Goal: Task Accomplishment & Management: Manage account settings

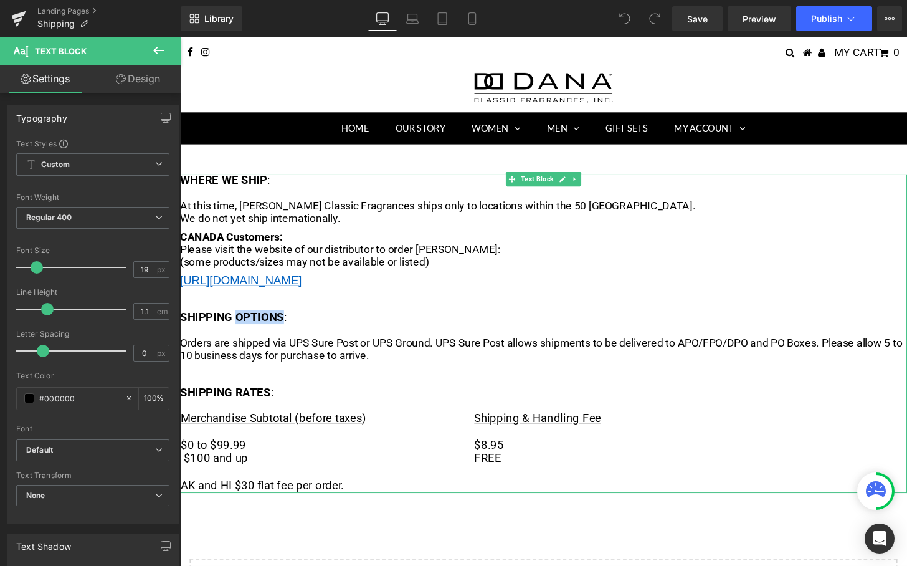
drag, startPoint x: 238, startPoint y: 325, endPoint x: 285, endPoint y: 325, distance: 46.7
click at [285, 325] on strong "SHIPPING OPTIONS" at bounding box center [234, 327] width 108 height 14
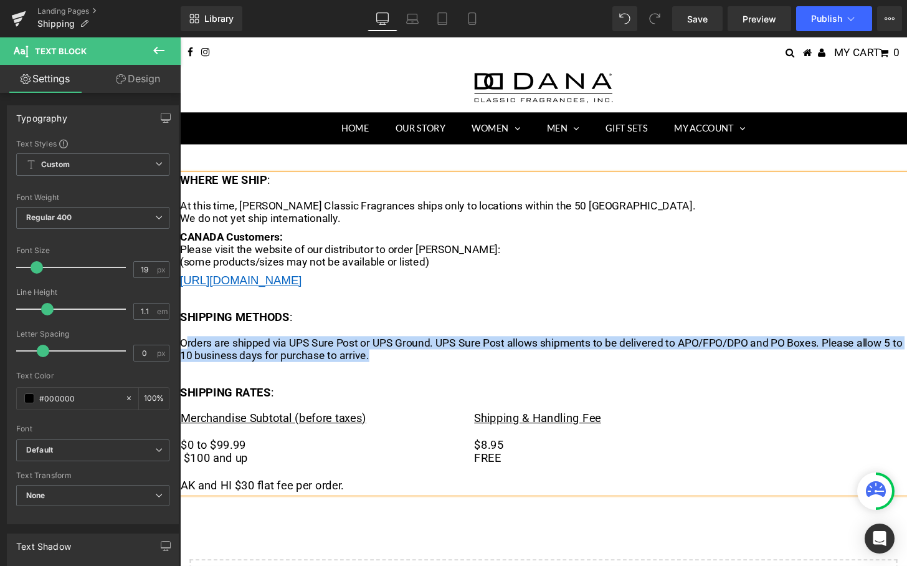
drag, startPoint x: 397, startPoint y: 366, endPoint x: 186, endPoint y: 349, distance: 211.3
click at [186, 349] on p "Orders are shipped via UPS Sure Post or UPS Ground. UPS Sure Post allows shipme…" at bounding box center [557, 361] width 754 height 26
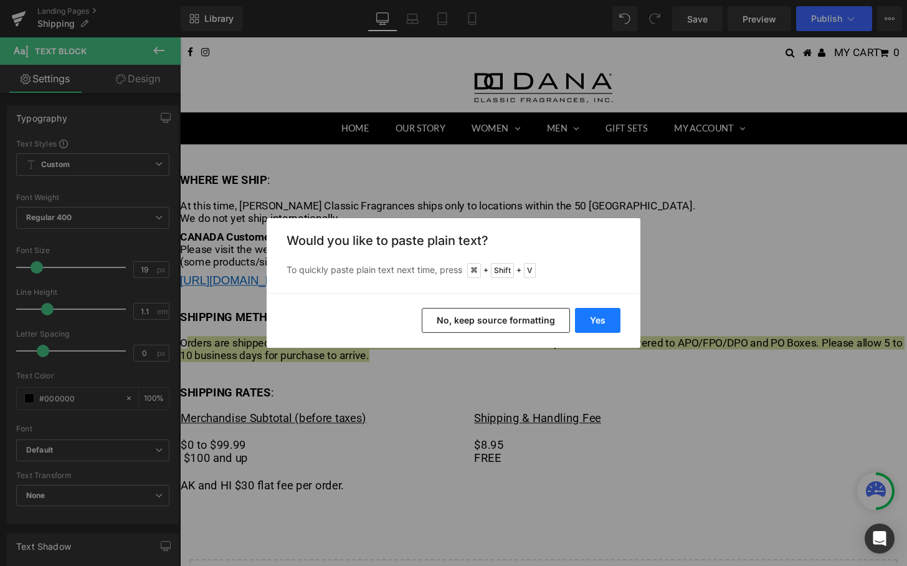
click at [595, 320] on button "Yes" at bounding box center [597, 320] width 45 height 25
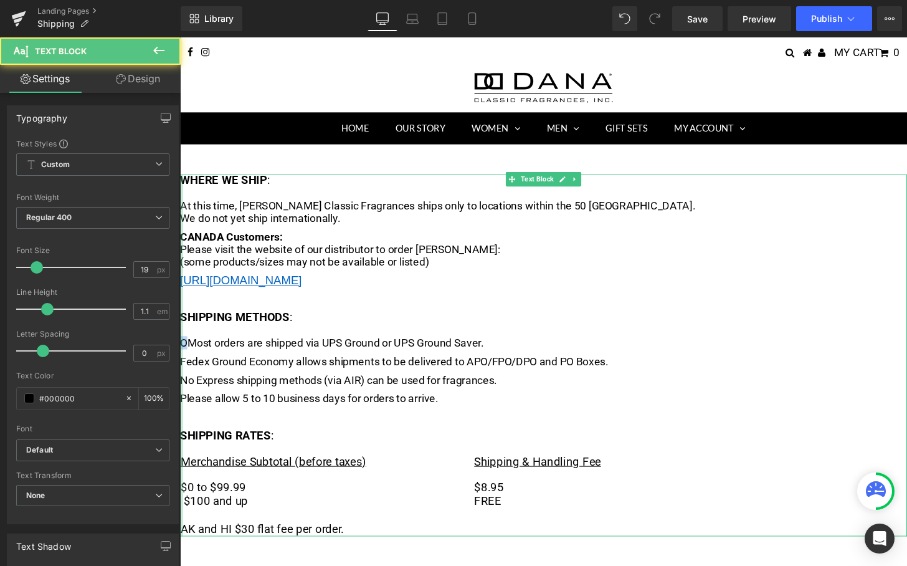
click at [183, 350] on div "WHERE WE SHIP : At this time, [PERSON_NAME] Classic Fragrances ships only to lo…" at bounding box center [557, 366] width 754 height 375
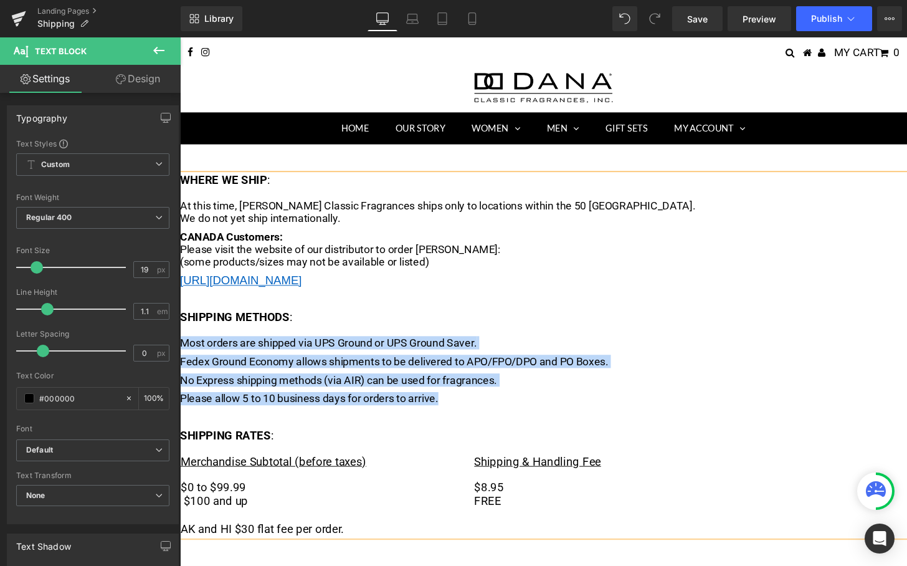
drag, startPoint x: 456, startPoint y: 403, endPoint x: 356, endPoint y: 382, distance: 102.6
click at [180, 354] on html "MENU MY CART 0 Home Our Story Women [GEOGRAPHIC_DATA] [GEOGRAPHIC_DATA] Love's …" at bounding box center [557, 311] width 754 height 548
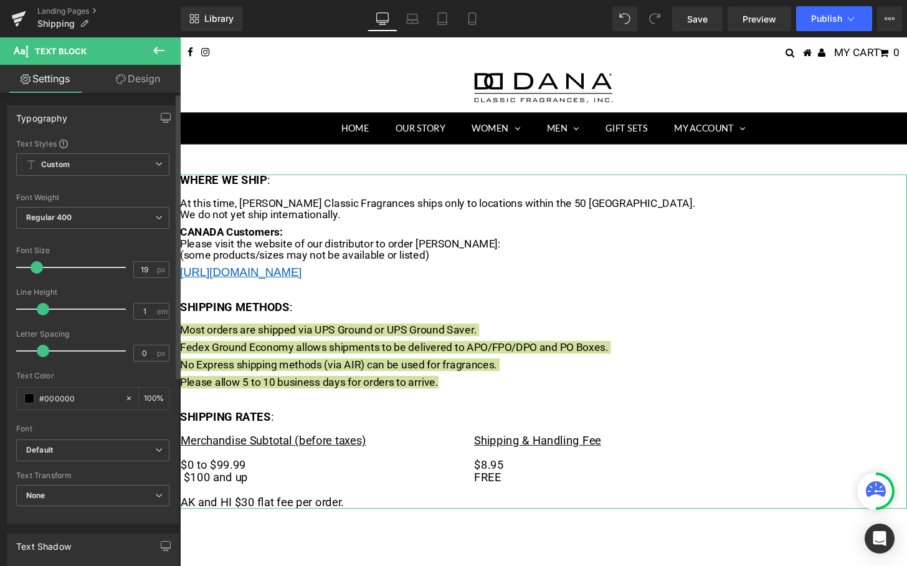
type input "1.1"
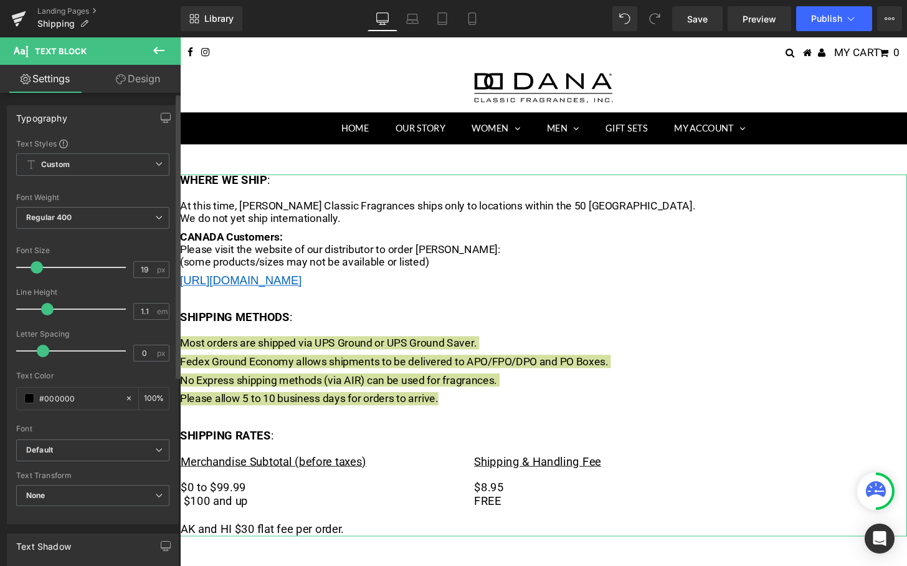
click at [48, 309] on span at bounding box center [47, 309] width 12 height 12
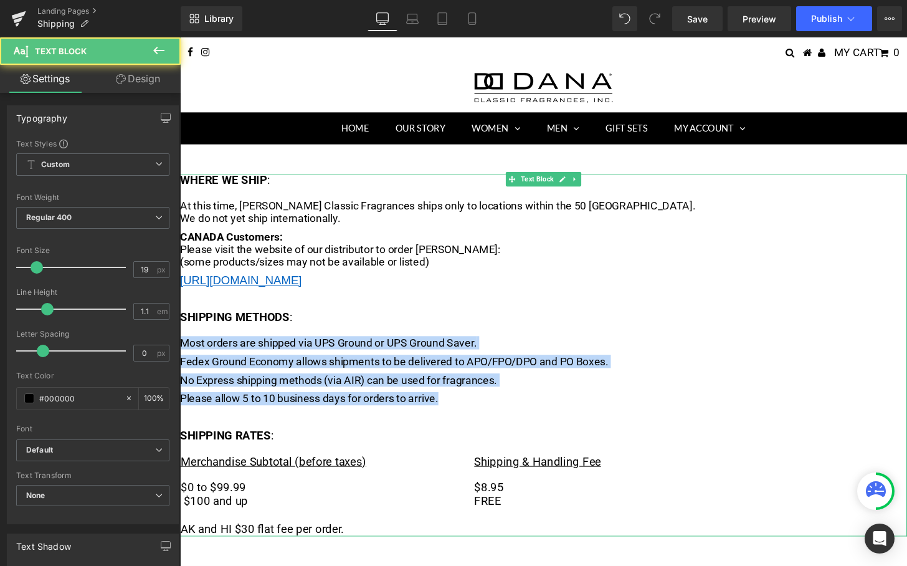
click at [264, 372] on p "Fedex Ground Economy allows shipments to be delivered to APO/FPO/DPO and PO Box…" at bounding box center [557, 373] width 754 height 13
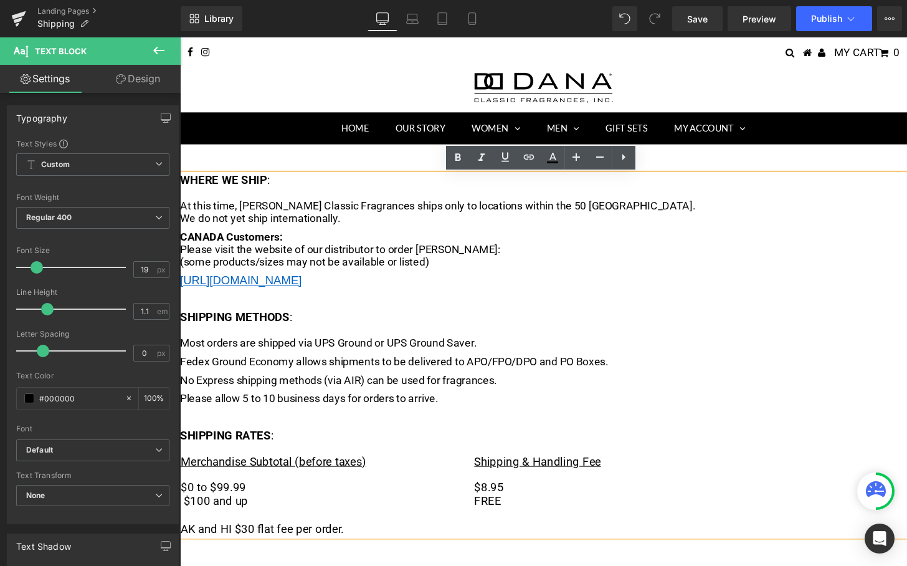
click at [183, 367] on p "Fedex Ground Economy allows shipments to be delivered to APO/FPO/DPO and PO Box…" at bounding box center [557, 373] width 754 height 13
click at [254, 386] on p "No Express shipping methods (via AIR) can be used for fragrances." at bounding box center [557, 392] width 754 height 13
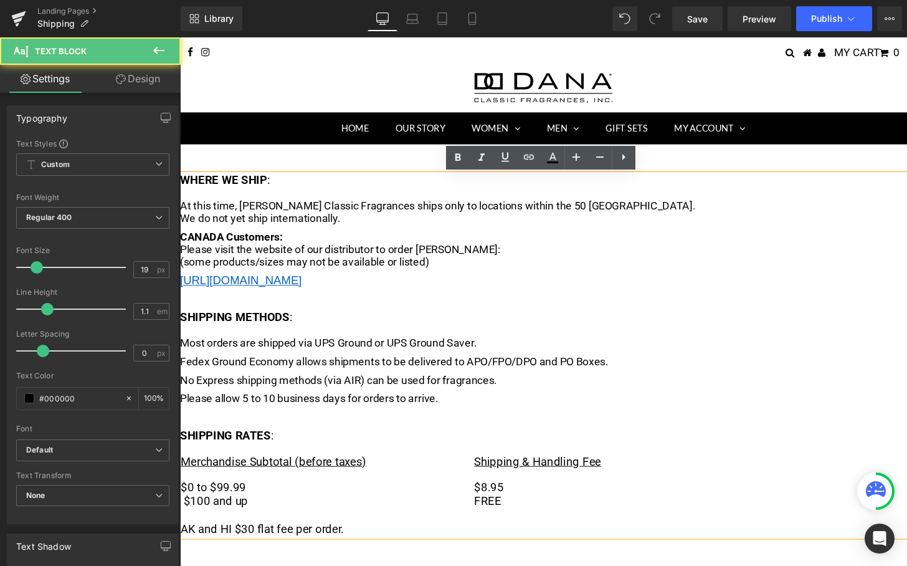
click at [183, 386] on p "No Express shipping methods (via AIR) can be used for fragrances." at bounding box center [557, 392] width 754 height 13
drag, startPoint x: 453, startPoint y: 407, endPoint x: 453, endPoint y: 419, distance: 11.8
click at [453, 419] on div "At this time, [PERSON_NAME] Classic Fragrances ships only to locations within t…" at bounding box center [557, 380] width 754 height 349
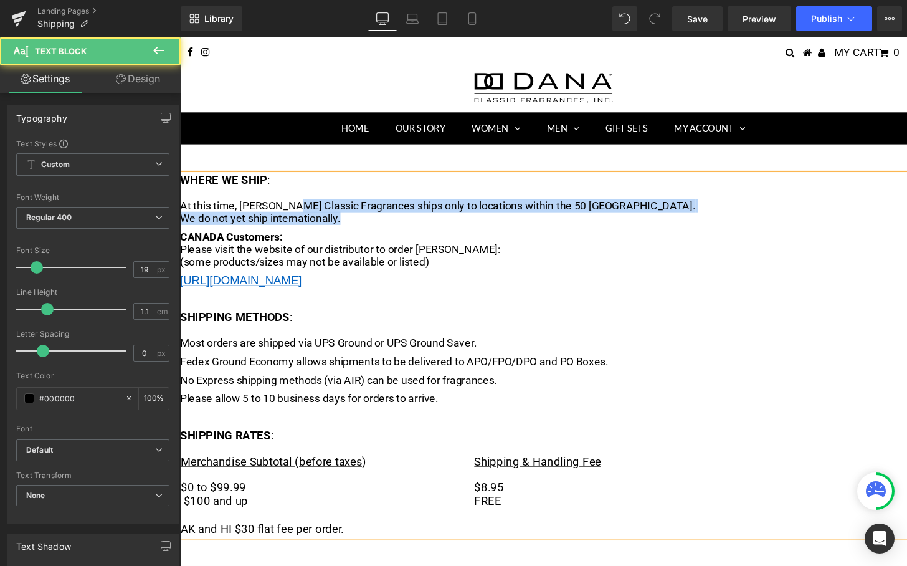
drag, startPoint x: 361, startPoint y: 220, endPoint x: 302, endPoint y: 211, distance: 59.2
click at [302, 211] on p "At this time, [PERSON_NAME] Classic Fragrances ships only to locations within t…" at bounding box center [557, 219] width 754 height 26
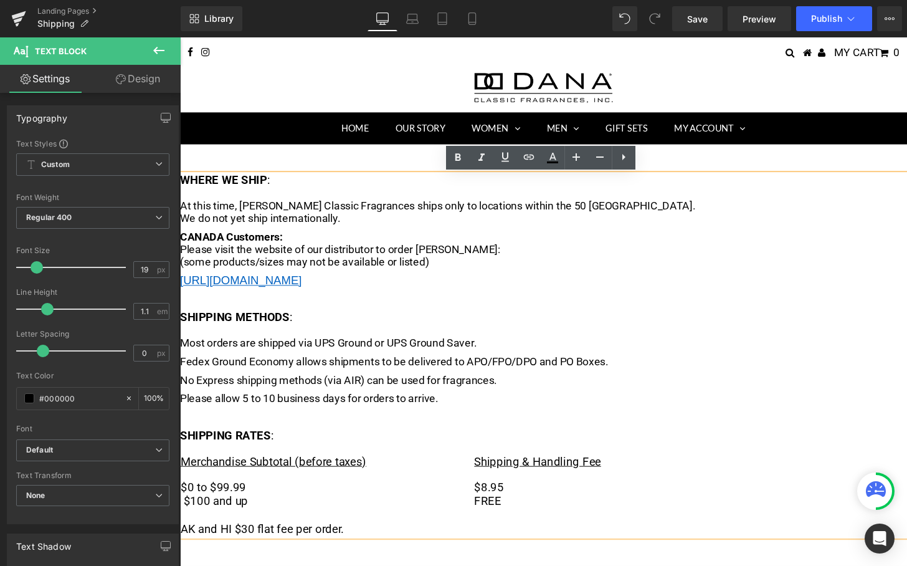
click at [181, 386] on p "No Express shipping methods (via AIR) can be used for fragrances." at bounding box center [557, 392] width 754 height 13
click at [198, 410] on p "Please allow 5 to 10 business days for orders to arrive." at bounding box center [557, 412] width 754 height 13
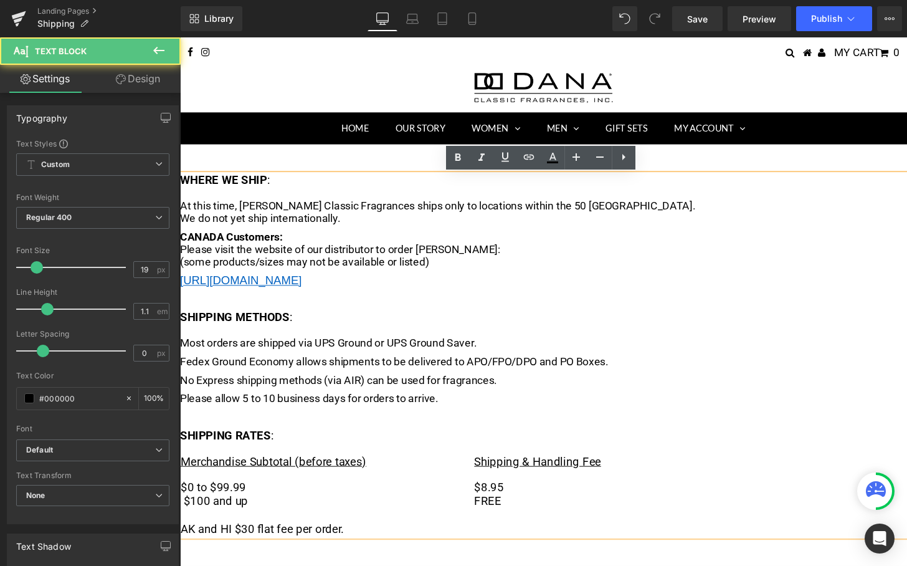
click at [181, 406] on p "Please allow 5 to 10 business days for orders to arrive." at bounding box center [557, 412] width 754 height 13
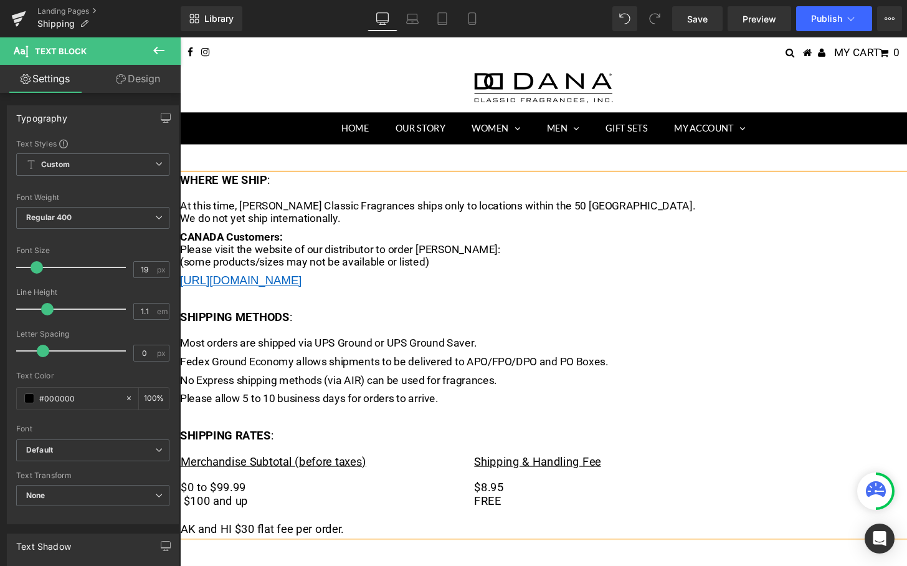
click at [181, 370] on span "Fedex Ground Economy allows shipments to be delivered to APO/FPO/DPO and PO Box…" at bounding box center [402, 372] width 444 height 13
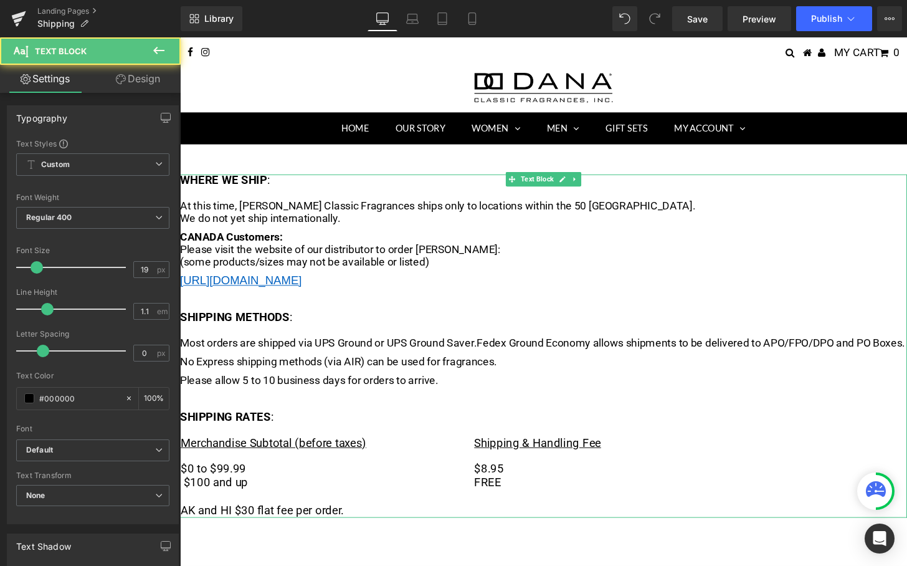
click at [184, 380] on span "No Express shipping methods (via AIR) can be used for fragrances." at bounding box center [344, 372] width 329 height 13
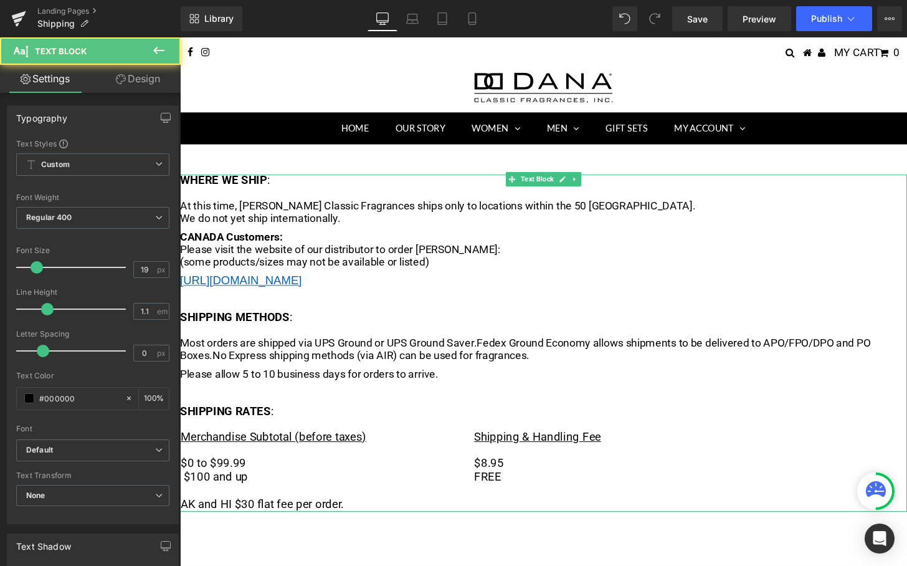
click at [184, 380] on span "Please allow 5 to 10 business days for orders to arrive." at bounding box center [314, 386] width 268 height 13
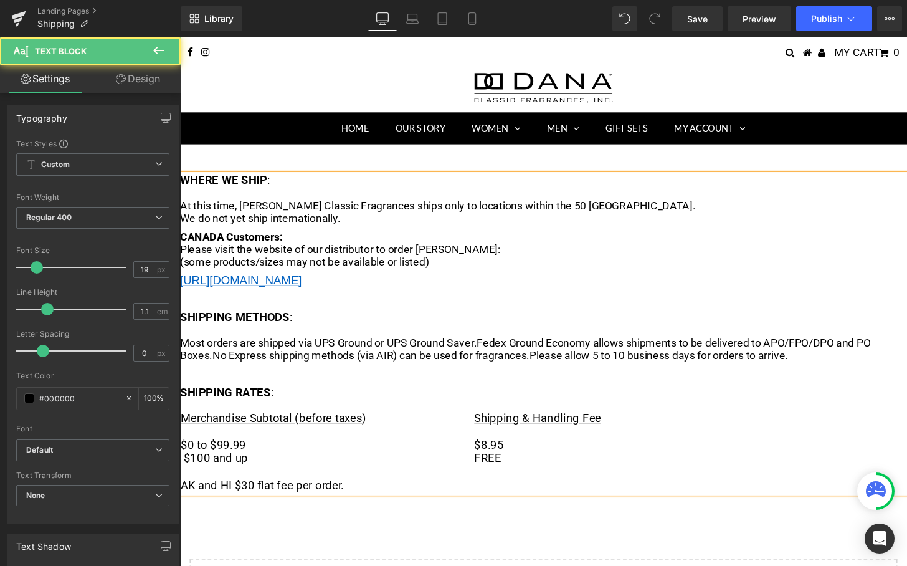
click at [498, 347] on span "Fedex Ground Economy allows shipments to be delivered to APO/FPO/DPO and PO Box…" at bounding box center [538, 360] width 716 height 26
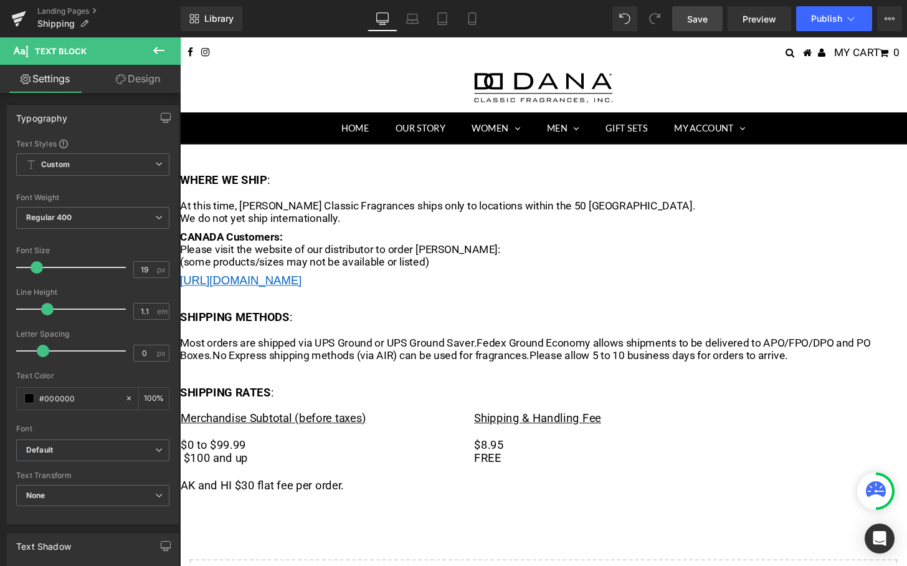
click at [709, 21] on link "Save" at bounding box center [697, 18] width 50 height 25
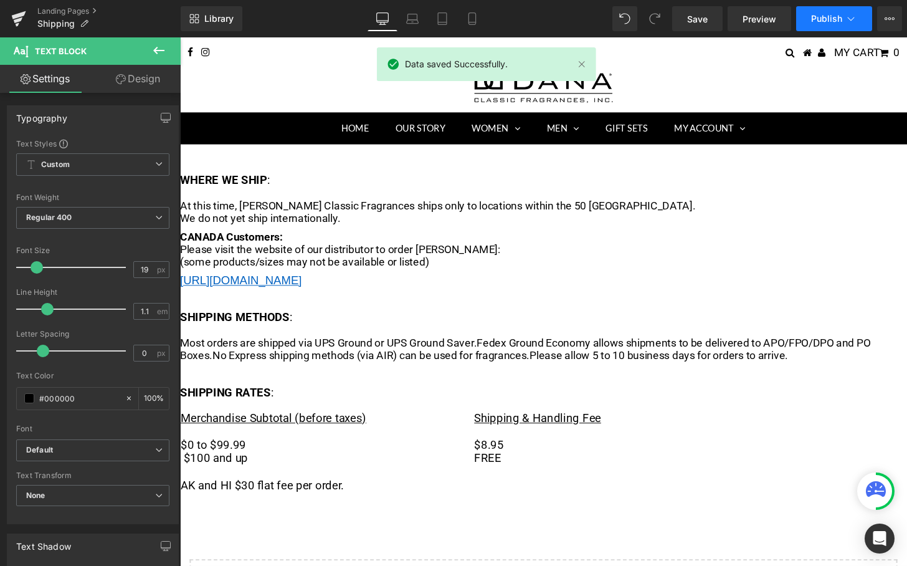
click at [821, 21] on span "Publish" at bounding box center [826, 19] width 31 height 10
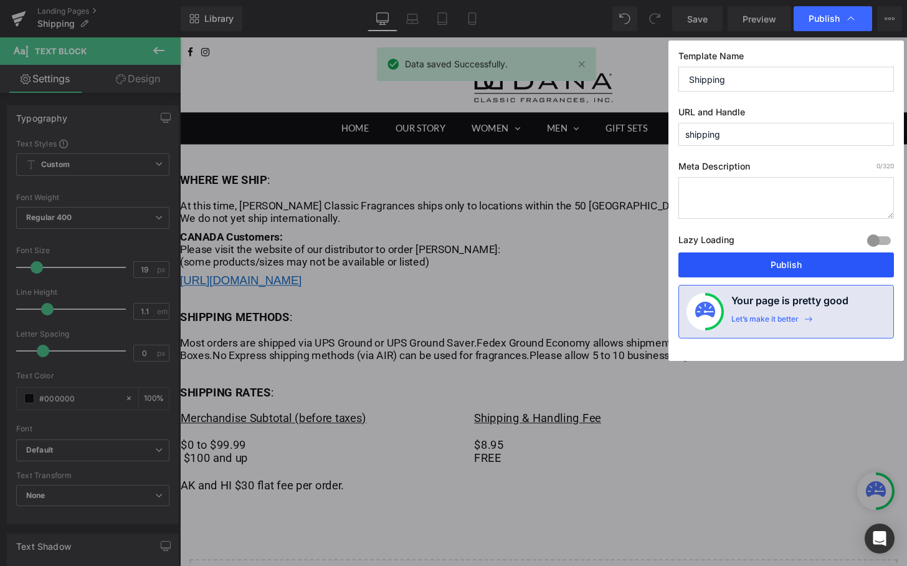
click at [768, 265] on button "Publish" at bounding box center [787, 264] width 216 height 25
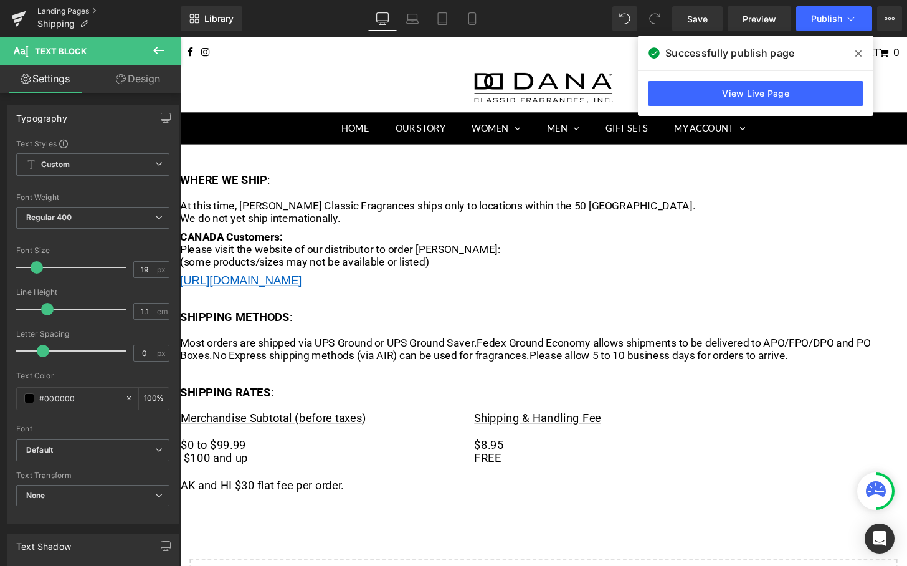
click at [83, 14] on link "Landing Pages" at bounding box center [108, 11] width 143 height 10
